Goal: Information Seeking & Learning: Learn about a topic

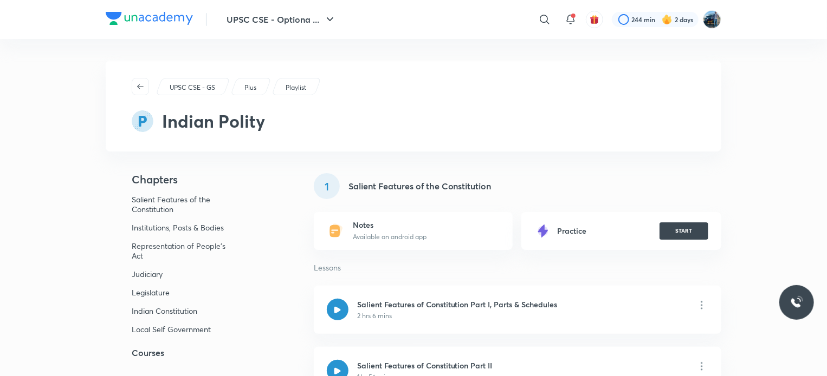
scroll to position [659, 0]
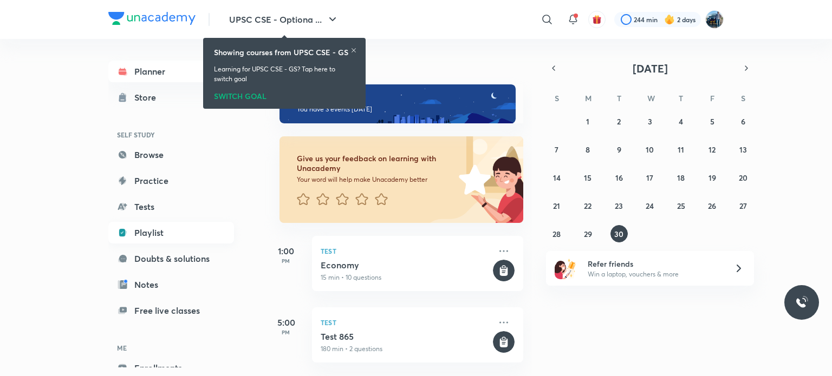
click at [165, 237] on link "Playlist" at bounding box center [171, 233] width 126 height 22
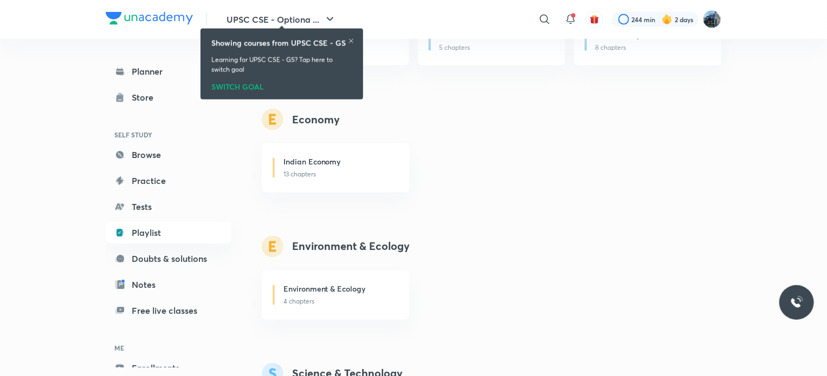
scroll to position [900, 0]
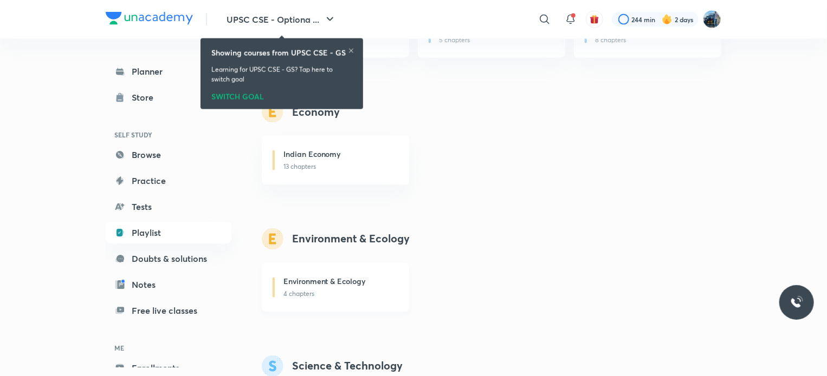
click at [368, 290] on p "4 chapters" at bounding box center [339, 295] width 113 height 10
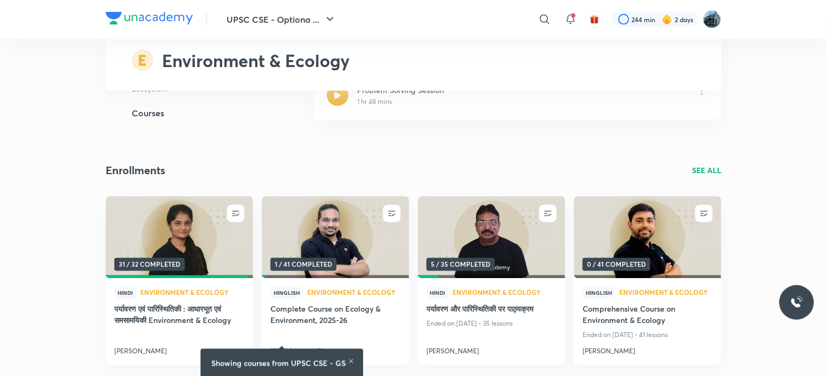
scroll to position [3295, 0]
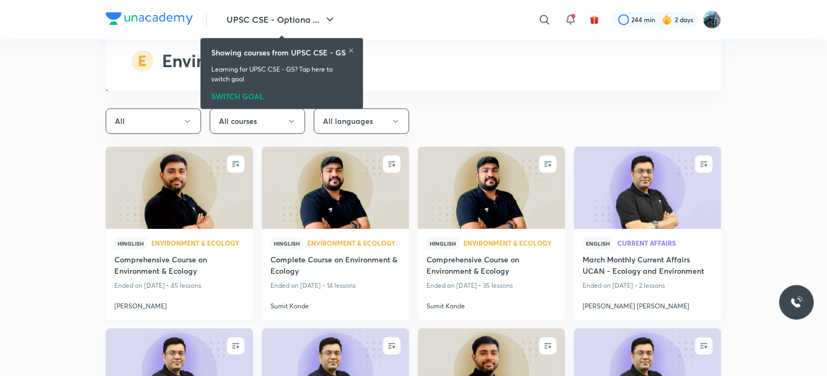
click at [158, 164] on img at bounding box center [179, 188] width 150 height 84
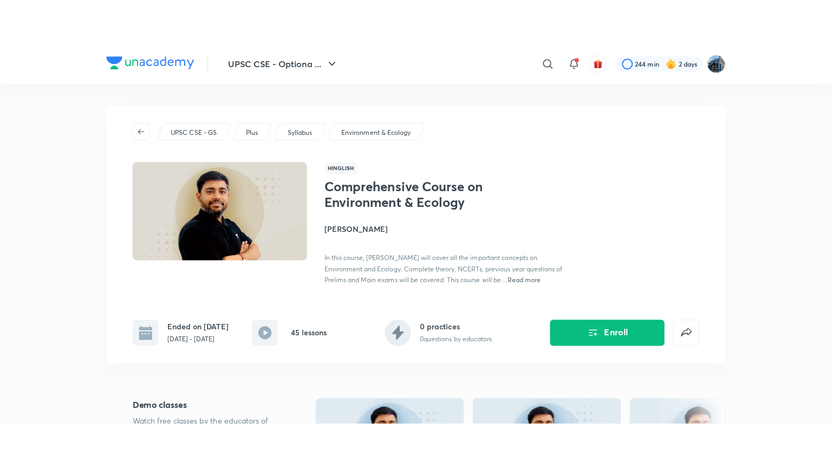
scroll to position [329, 0]
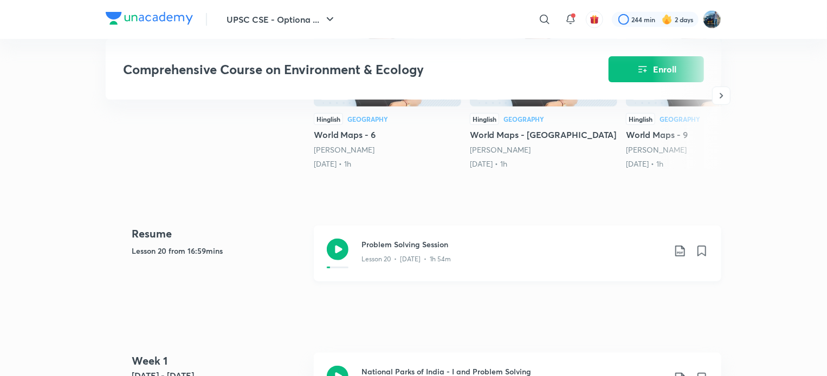
click at [535, 250] on div "Lesson 20 • [DATE] • 1h 54m" at bounding box center [512, 257] width 303 height 14
